Goal: Transaction & Acquisition: Purchase product/service

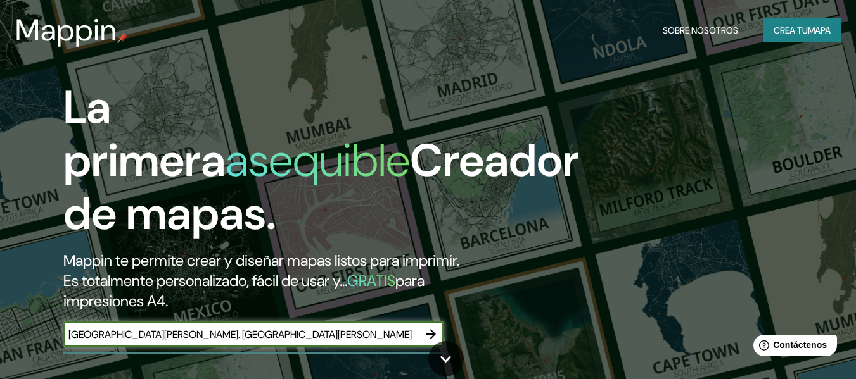
type input "[GEOGRAPHIC_DATA][PERSON_NAME]. [GEOGRAPHIC_DATA][PERSON_NAME]"
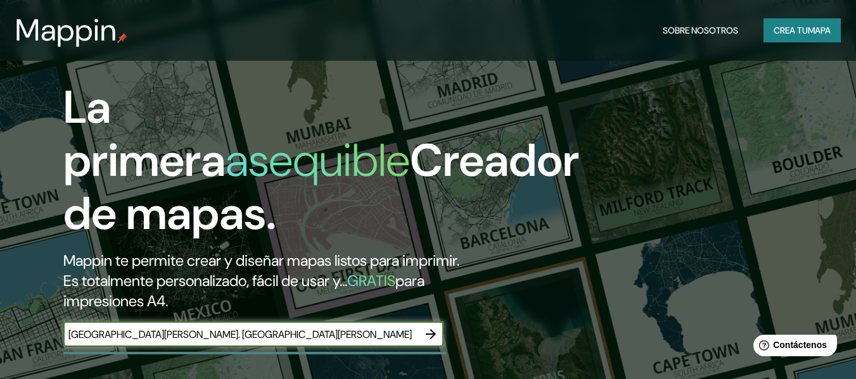
scroll to position [174, 0]
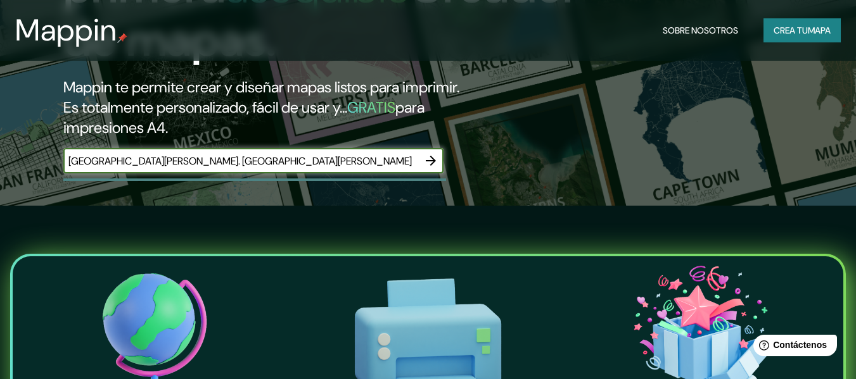
drag, startPoint x: 261, startPoint y: 161, endPoint x: 19, endPoint y: 157, distance: 242.0
click at [19, 157] on div "La primera asequible Creador de mapas. Mappin te permite crear y diseñar mapas …" at bounding box center [428, 15] width 856 height 379
type input "[GEOGRAPHIC_DATA][PERSON_NAME], [PERSON_NAME][GEOGRAPHIC_DATA]"
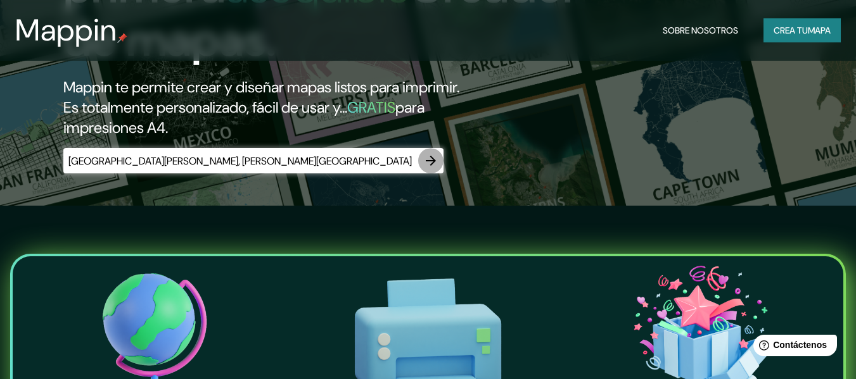
click at [429, 165] on icon "button" at bounding box center [430, 160] width 15 height 15
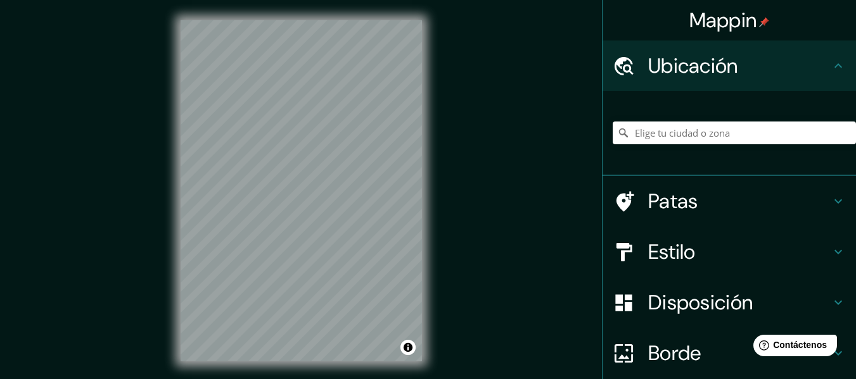
click at [120, 103] on div "Mappin Ubicación Patas Estilo Disposición Borde Elige un borde. Consejo : puede…" at bounding box center [428, 201] width 856 height 402
click at [164, 250] on div "© Mapbox © OpenStreetMap Improve this map" at bounding box center [301, 191] width 282 height 382
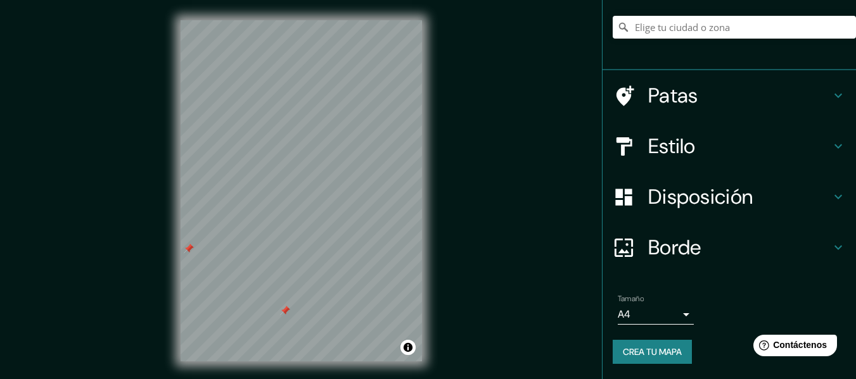
scroll to position [106, 0]
click at [693, 23] on input "Elige tu ciudad o zona" at bounding box center [733, 27] width 243 height 23
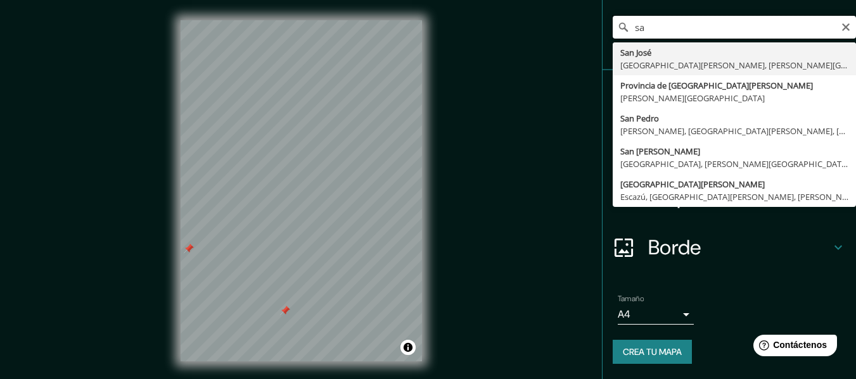
type input "s"
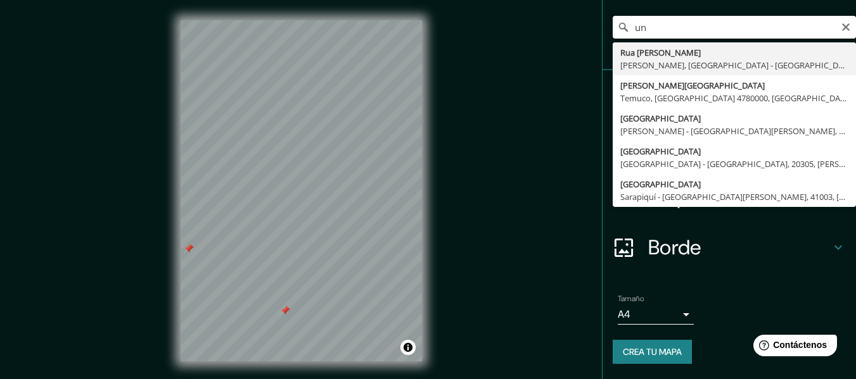
type input "u"
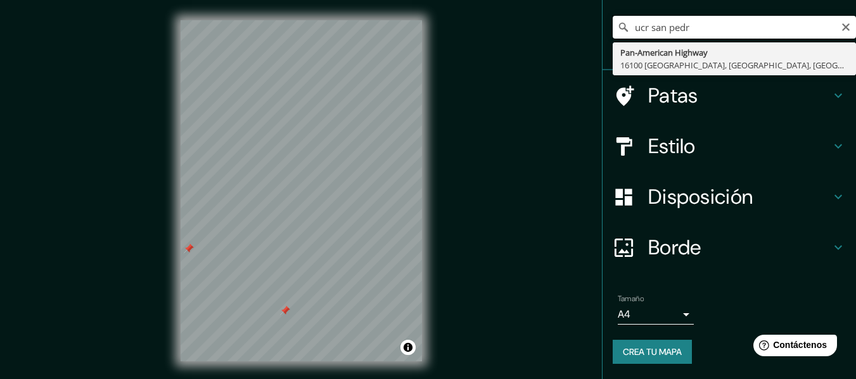
type input "ucr san [PERSON_NAME]"
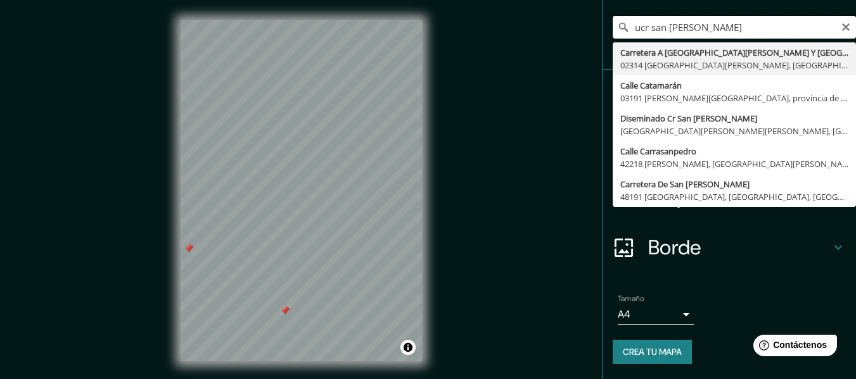
drag, startPoint x: 698, startPoint y: 31, endPoint x: 543, endPoint y: 24, distance: 154.7
click at [543, 24] on div "Mappin Ubicación [GEOGRAPHIC_DATA][PERSON_NAME] A [GEOGRAPHIC_DATA][PERSON_NAME…" at bounding box center [428, 201] width 856 height 402
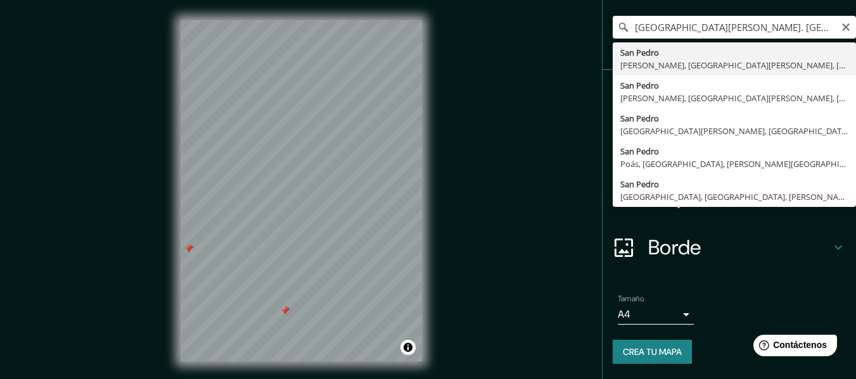
type input "[GEOGRAPHIC_DATA][PERSON_NAME], [PERSON_NAME], [GEOGRAPHIC_DATA][PERSON_NAME], …"
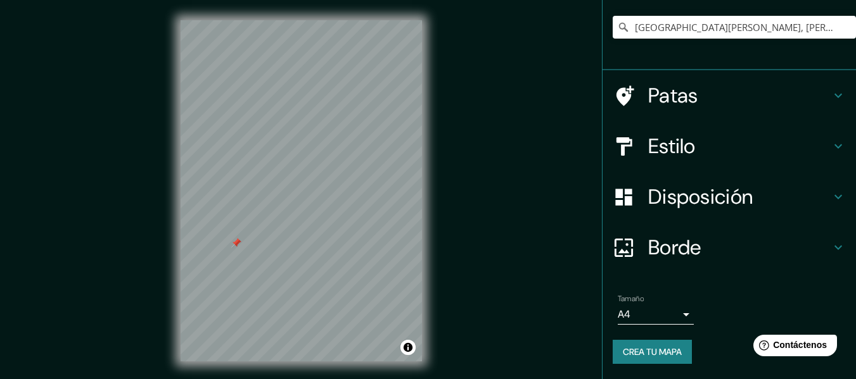
click at [820, 99] on h4 "Patas" at bounding box center [739, 95] width 182 height 25
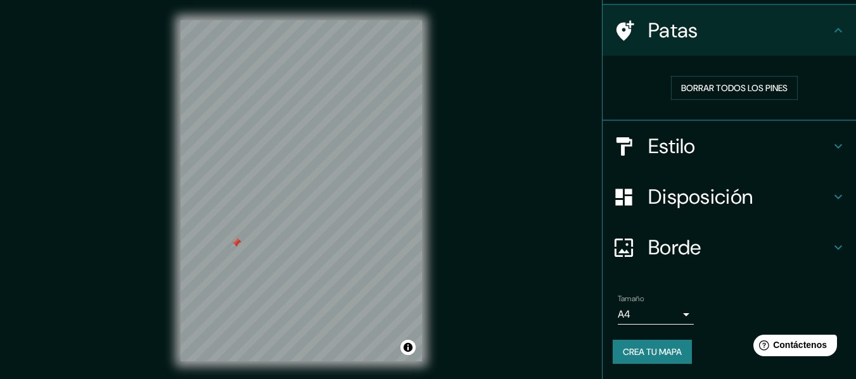
scroll to position [87, 0]
click at [715, 92] on font "Borrar todos los pines" at bounding box center [734, 87] width 106 height 11
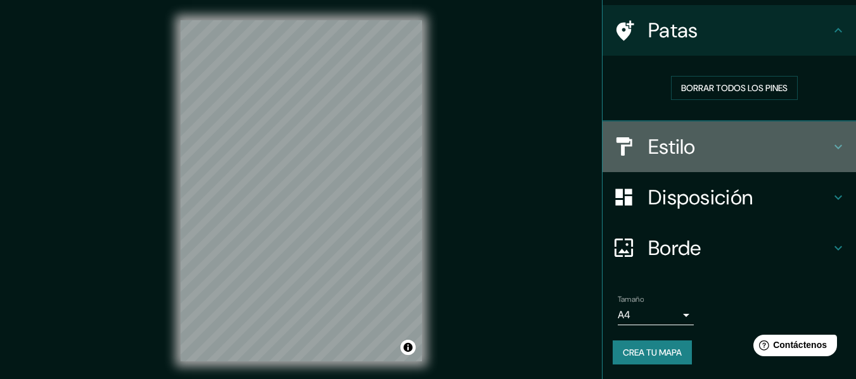
click at [675, 151] on font "Estilo" at bounding box center [671, 147] width 47 height 27
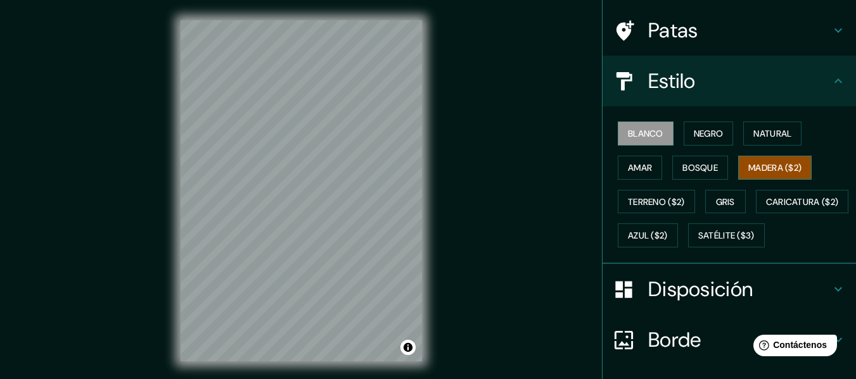
click at [778, 166] on font "Madera ($2)" at bounding box center [774, 167] width 53 height 11
click at [718, 165] on button "Bosque" at bounding box center [700, 168] width 56 height 24
click at [782, 172] on font "Madera ($2)" at bounding box center [774, 167] width 53 height 11
click at [758, 134] on font "Natural" at bounding box center [772, 133] width 38 height 11
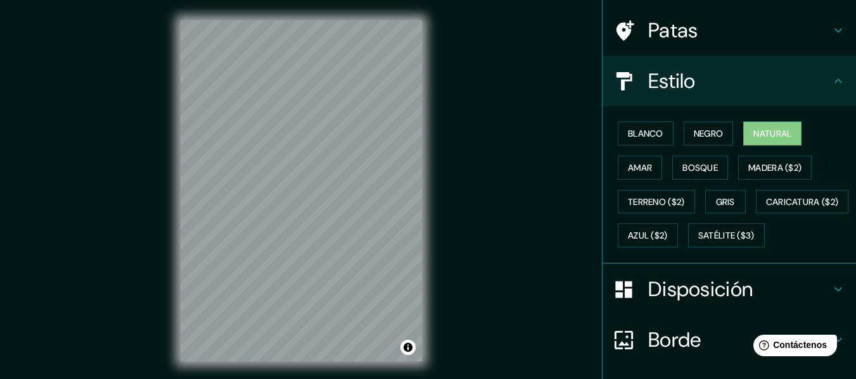
click at [779, 149] on div "Blanco Negro Natural Amar Bosque Madera ($2) Terreno ($2) Gris Caricatura ($2) …" at bounding box center [733, 185] width 243 height 136
click at [659, 199] on font "Terreno ($2)" at bounding box center [656, 201] width 57 height 11
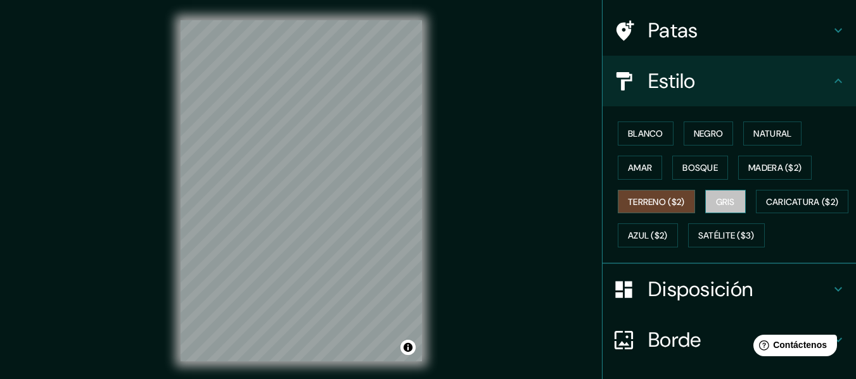
click at [724, 206] on font "Gris" at bounding box center [725, 201] width 19 height 11
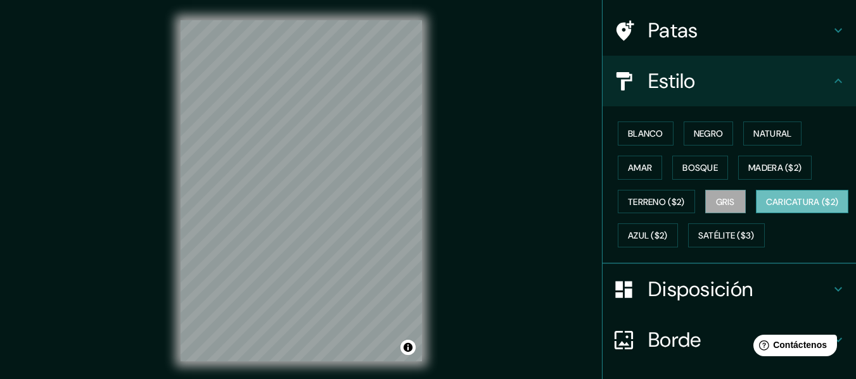
click at [766, 208] on font "Caricatura ($2)" at bounding box center [802, 201] width 73 height 11
click at [766, 172] on font "Madera ($2)" at bounding box center [774, 167] width 53 height 11
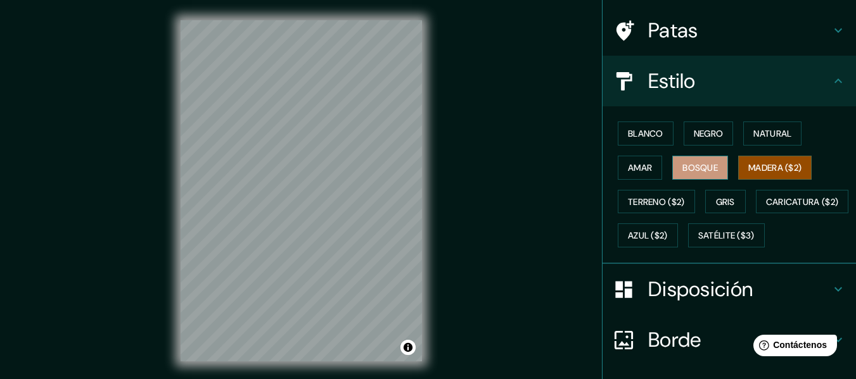
click at [685, 165] on font "Bosque" at bounding box center [699, 167] width 35 height 11
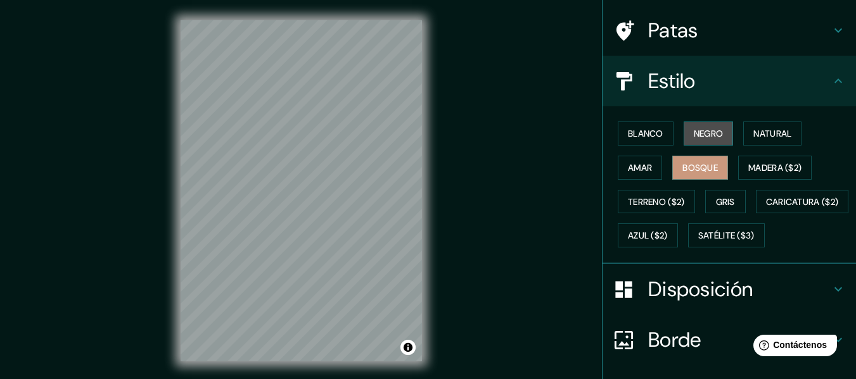
click at [704, 130] on font "Negro" at bounding box center [708, 133] width 30 height 11
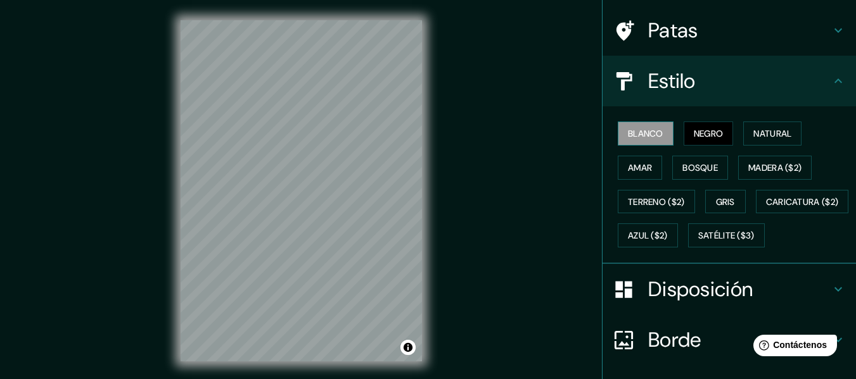
click at [652, 131] on font "Blanco" at bounding box center [645, 133] width 35 height 11
click at [757, 126] on font "Natural" at bounding box center [772, 133] width 38 height 16
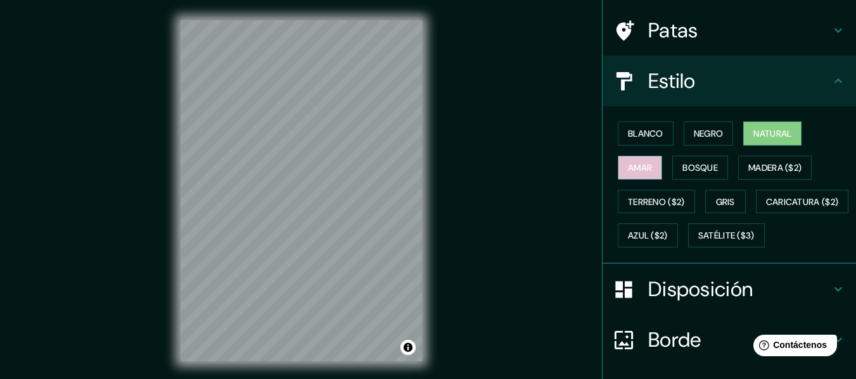
click at [633, 173] on font "Amar" at bounding box center [640, 167] width 24 height 11
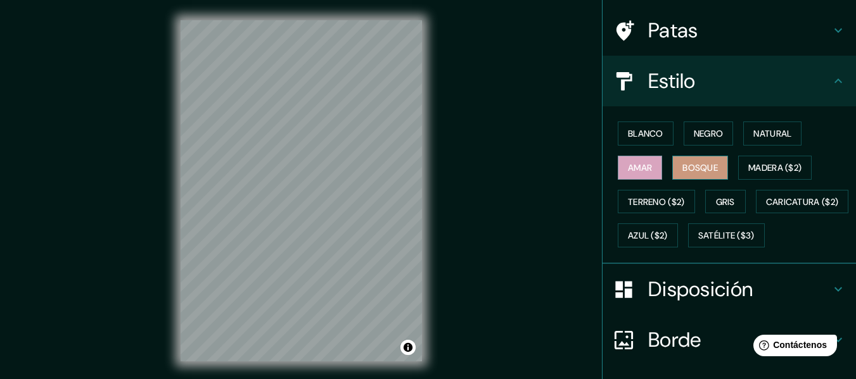
click at [694, 162] on font "Bosque" at bounding box center [699, 167] width 35 height 11
click at [757, 141] on font "Natural" at bounding box center [772, 133] width 38 height 16
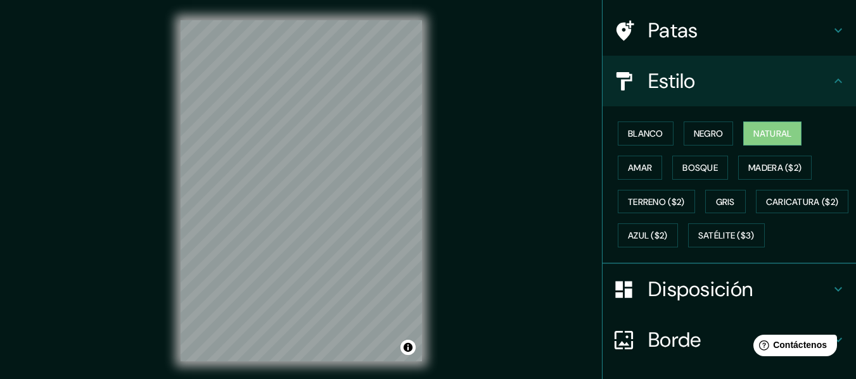
click at [648, 303] on font "Disposición" at bounding box center [700, 289] width 104 height 27
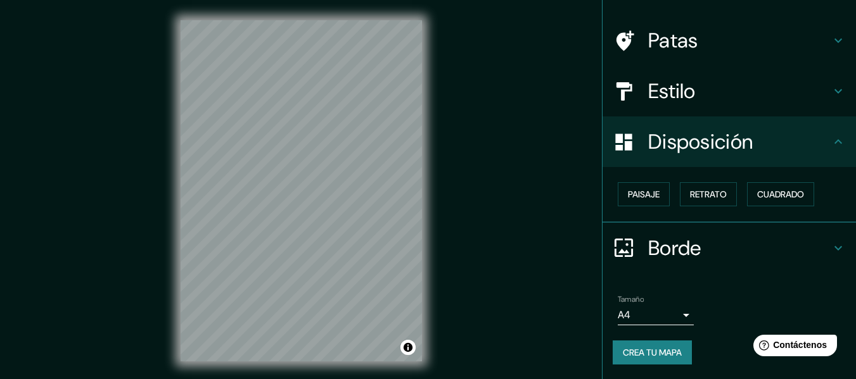
scroll to position [23, 0]
